Goal: Use online tool/utility

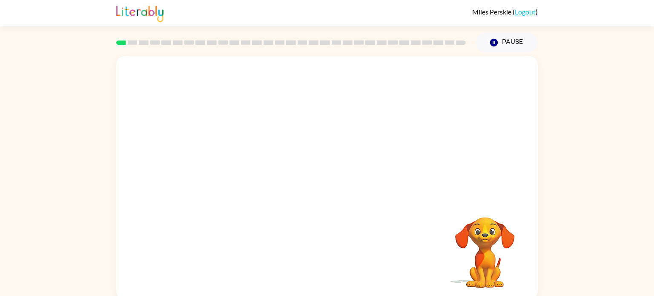
click at [545, 134] on div "Your browser must support playing .mp4 files to use Literably. Please try using…" at bounding box center [327, 175] width 654 height 247
click at [332, 177] on icon "button" at bounding box center [327, 181] width 15 height 15
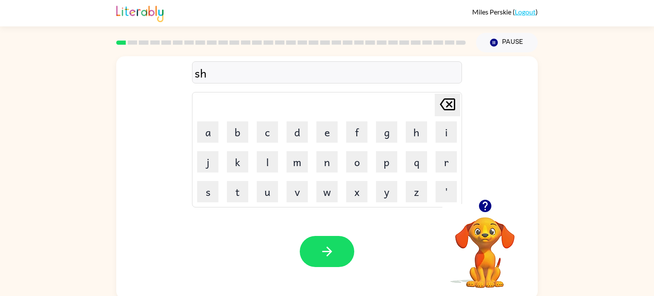
scroll to position [3, 0]
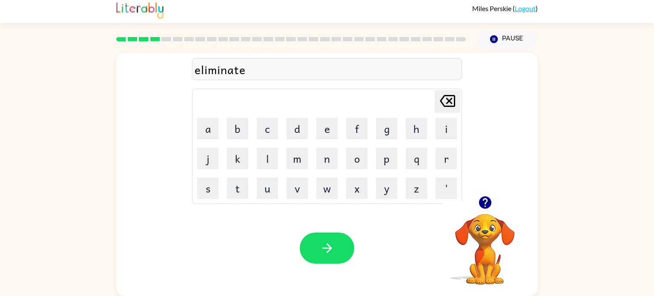
click at [220, 69] on div "eliminate" at bounding box center [326, 69] width 265 height 18
click at [249, 68] on div "eliminate" at bounding box center [326, 69] width 265 height 18
click at [245, 69] on div "eliminate" at bounding box center [326, 69] width 265 height 18
click at [148, 103] on div "re [PERSON_NAME] last character input a b c d e f g h i j k l m n o p q r s t u…" at bounding box center [326, 124] width 421 height 143
click at [487, 207] on icon "button" at bounding box center [484, 202] width 12 height 12
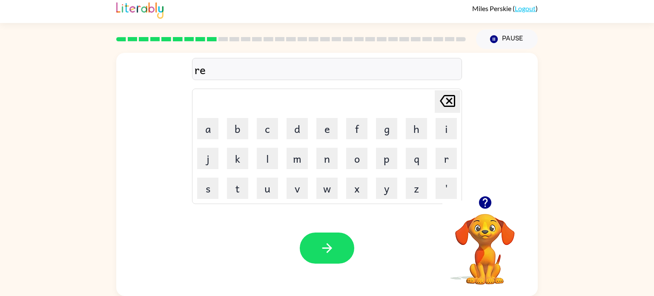
click at [484, 203] on icon "button" at bounding box center [485, 202] width 15 height 15
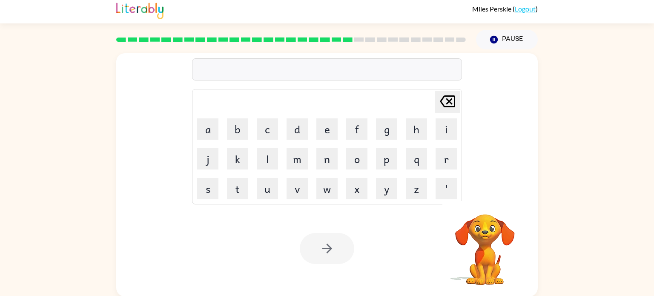
scroll to position [0, 0]
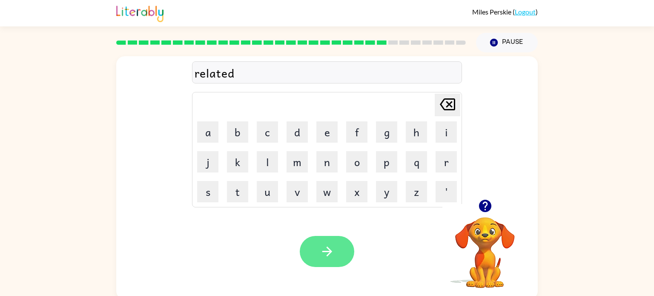
click at [332, 255] on icon "button" at bounding box center [327, 251] width 15 height 15
